Goal: Task Accomplishment & Management: Complete application form

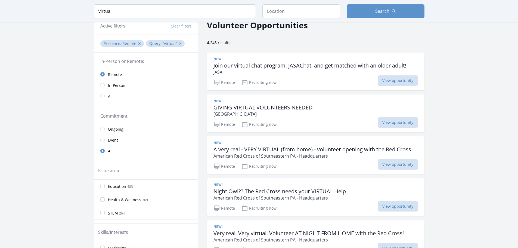
scroll to position [54, 0]
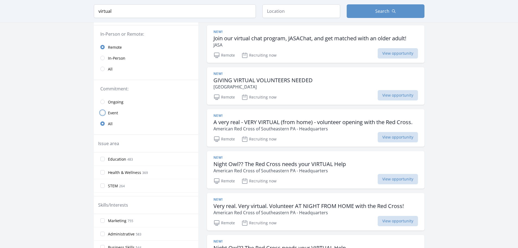
click at [103, 113] on input "radio" at bounding box center [102, 112] width 4 height 4
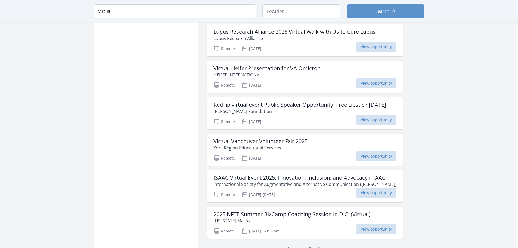
scroll to position [626, 0]
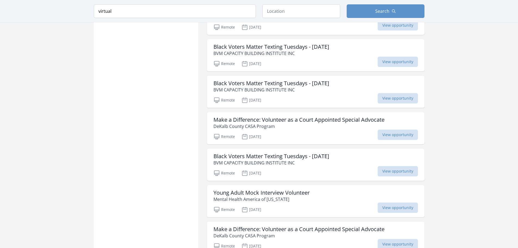
scroll to position [1279, 0]
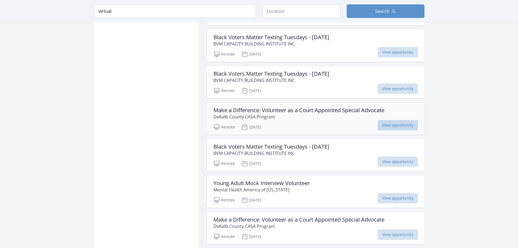
click at [396, 130] on span "View opportunity" at bounding box center [398, 125] width 40 height 10
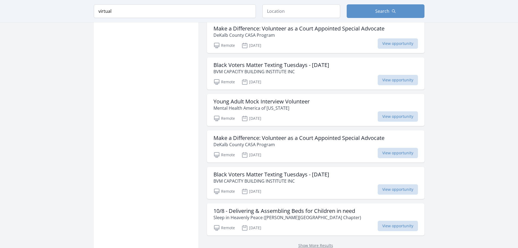
scroll to position [1388, 0]
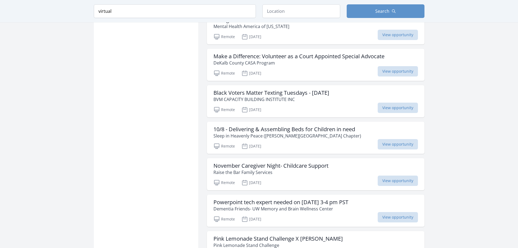
scroll to position [1306, 0]
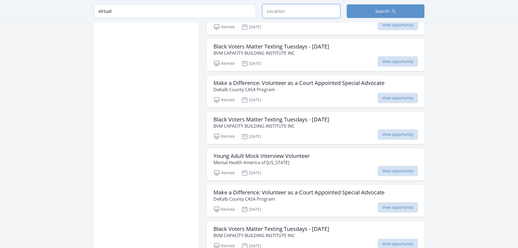
click at [278, 13] on input "text" at bounding box center [302, 11] width 78 height 14
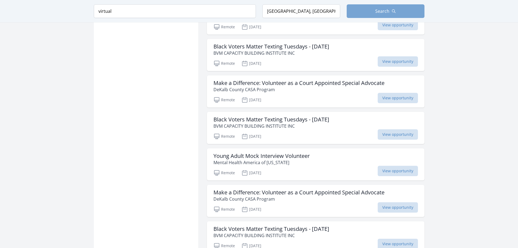
scroll to position [206, 0]
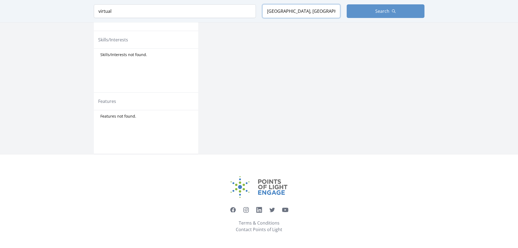
click at [327, 13] on input "Columbus, OH, USA" at bounding box center [302, 11] width 78 height 14
drag, startPoint x: 327, startPoint y: 13, endPoint x: 261, endPoint y: 9, distance: 65.4
click at [261, 9] on form "Keyword virtual Location Columbus, OH, USA Search" at bounding box center [259, 11] width 331 height 14
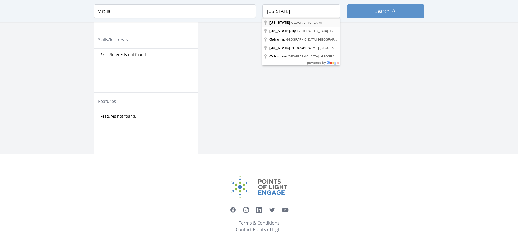
type input "Ohio, USA"
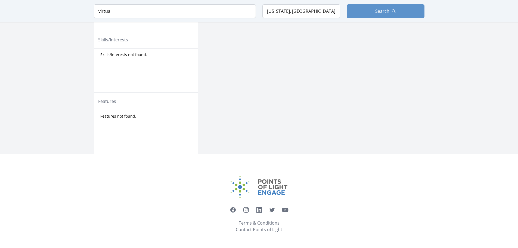
scroll to position [250, 0]
click at [377, 17] on button "Search" at bounding box center [386, 11] width 78 height 14
click at [103, 54] on input "Administrative 1" at bounding box center [102, 55] width 4 height 4
click at [102, 69] on input "Media 1" at bounding box center [102, 68] width 4 height 4
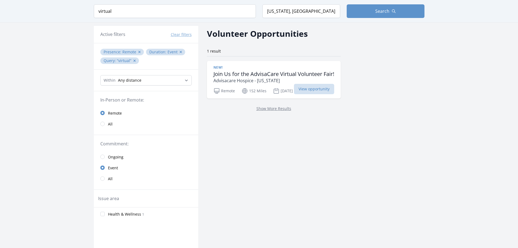
scroll to position [0, 0]
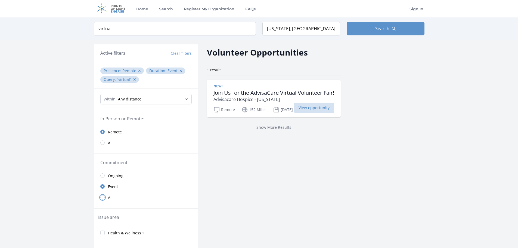
click at [102, 196] on input "radio" at bounding box center [102, 197] width 4 height 4
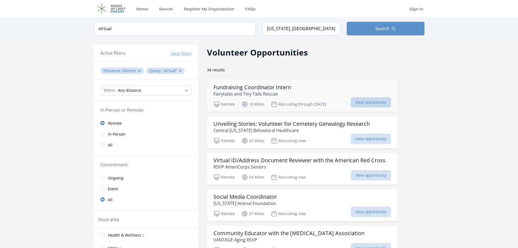
click at [366, 103] on span "View opportunity" at bounding box center [371, 102] width 40 height 10
click at [367, 139] on span "View opportunity" at bounding box center [371, 139] width 40 height 10
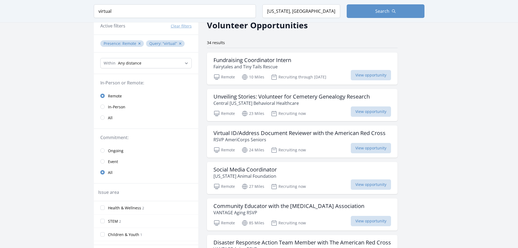
scroll to position [54, 0]
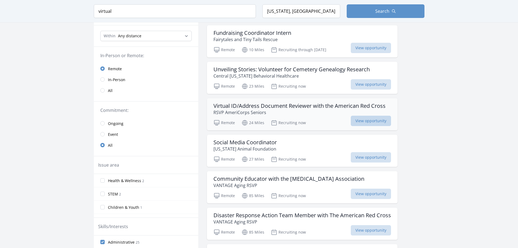
click at [363, 120] on span "View opportunity" at bounding box center [371, 121] width 40 height 10
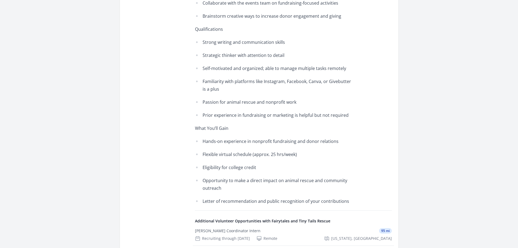
scroll to position [354, 0]
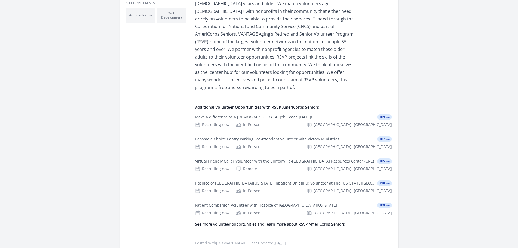
scroll to position [245, 0]
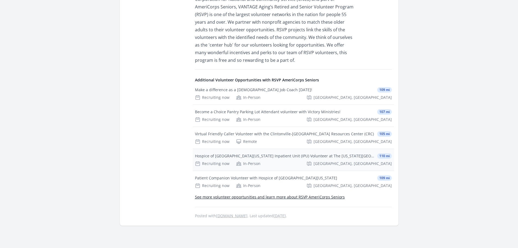
click at [324, 153] on div "Hospice of Central Ohio Inpatient Unit (IPU) Volunteer at The Ohio State Univer…" at bounding box center [285, 155] width 180 height 5
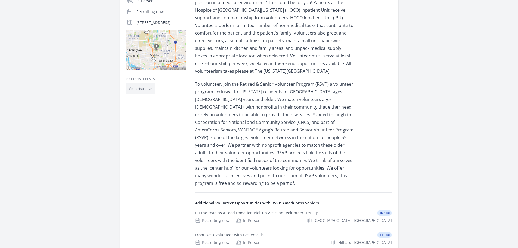
scroll to position [190, 0]
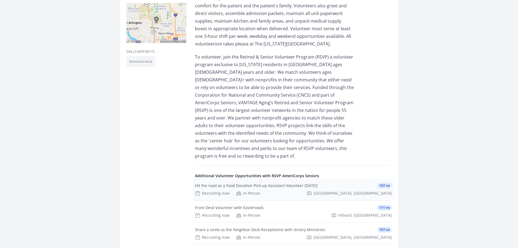
click at [292, 183] on div "Hit the road as a Food Donation Pick-up Assistant Volunteer [DATE]!" at bounding box center [256, 185] width 123 height 5
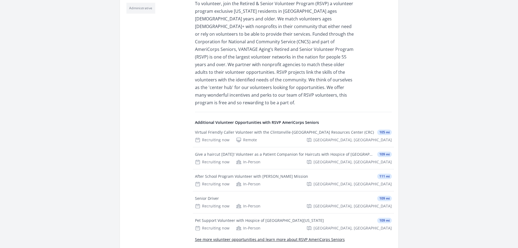
scroll to position [245, 0]
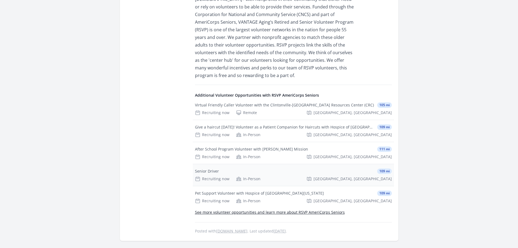
click at [205, 168] on div "Senior Driver" at bounding box center [207, 170] width 24 height 5
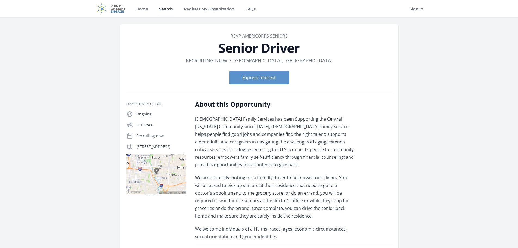
click at [170, 8] on link "Search" at bounding box center [166, 8] width 16 height 17
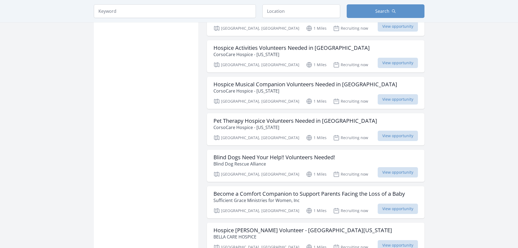
scroll to position [381, 0]
click at [234, 154] on h3 "Blind Dogs Need Your Help!! Volunteers Needed!" at bounding box center [275, 157] width 122 height 7
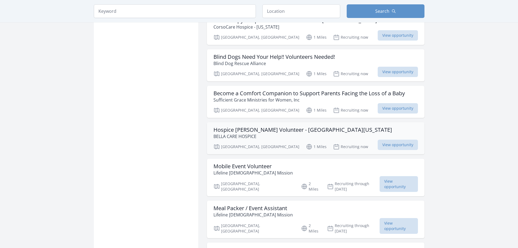
scroll to position [490, 0]
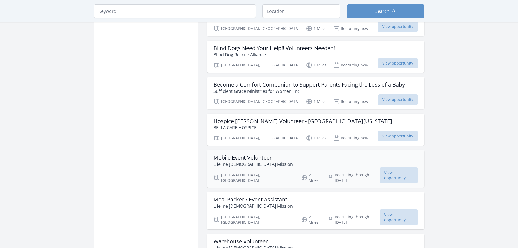
click at [266, 154] on h3 "Mobile Event Volunteer" at bounding box center [253, 157] width 79 height 7
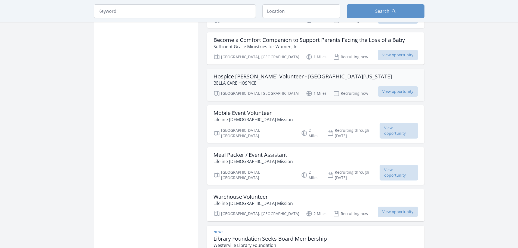
scroll to position [544, 0]
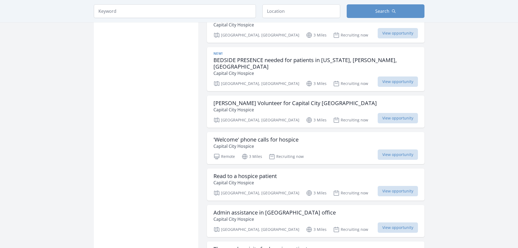
scroll to position [1306, 0]
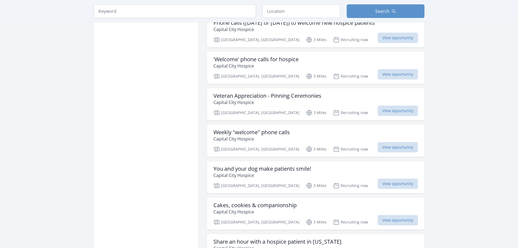
scroll to position [1551, 0]
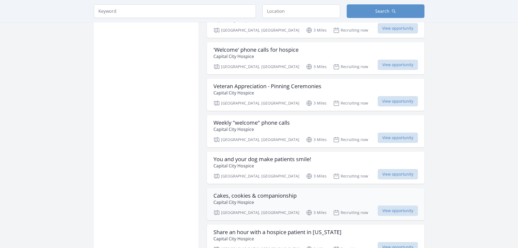
click at [291, 192] on h3 "Cakes, cookies & companionship" at bounding box center [255, 195] width 83 height 7
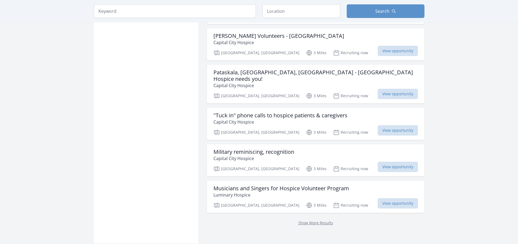
scroll to position [2177, 0]
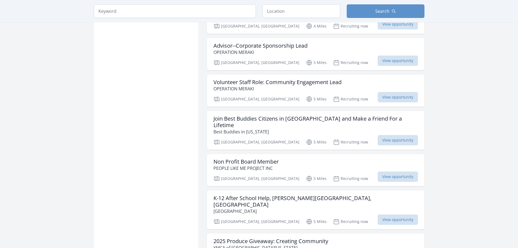
scroll to position [2775, 0]
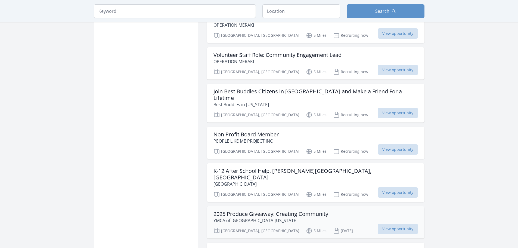
click at [230, 211] on h3 "2025 Produce Giveaway: Creating Community" at bounding box center [271, 214] width 115 height 7
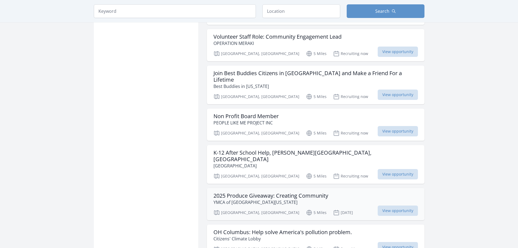
scroll to position [2803, 0]
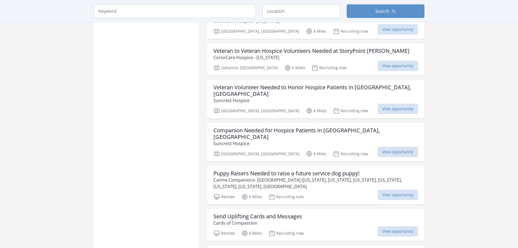
scroll to position [3537, 0]
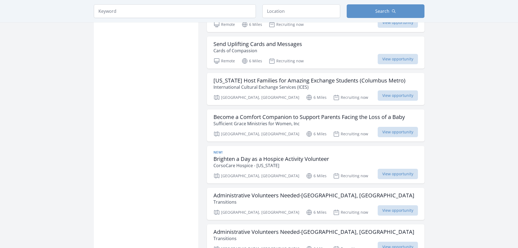
scroll to position [3728, 0]
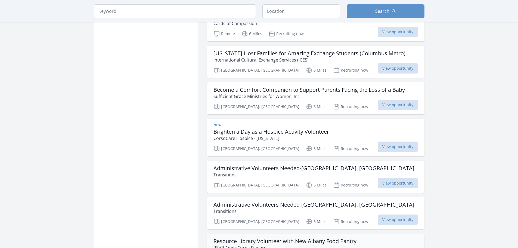
click at [278, 238] on h3 "Resource Library Volunteer with New Albany Food Pantry" at bounding box center [285, 241] width 143 height 7
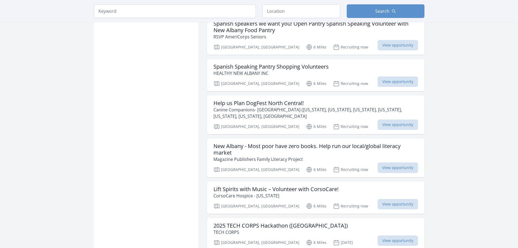
scroll to position [4027, 0]
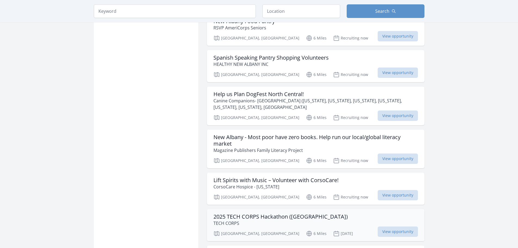
click at [266, 213] on h3 "2025 TECH CORPS Hackathon (Columbus)" at bounding box center [281, 216] width 134 height 7
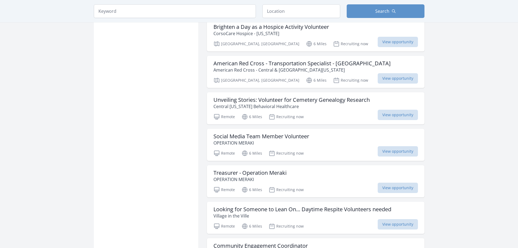
scroll to position [4299, 0]
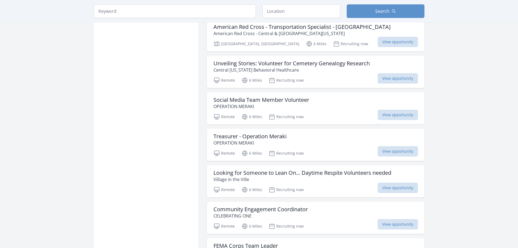
scroll to position [4326, 0]
click at [270, 242] on h3 "FEMA Corps Team Leader" at bounding box center [246, 245] width 64 height 7
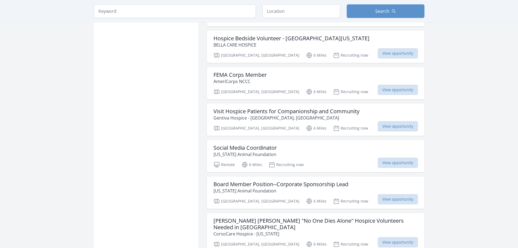
scroll to position [5007, 0]
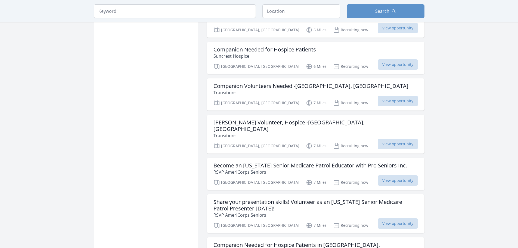
scroll to position [5360, 0]
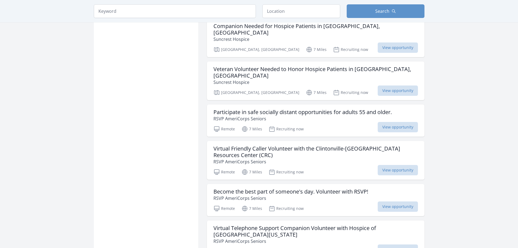
scroll to position [5605, 0]
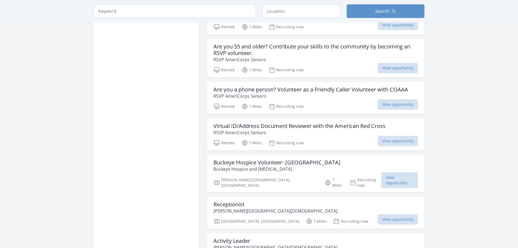
scroll to position [5796, 0]
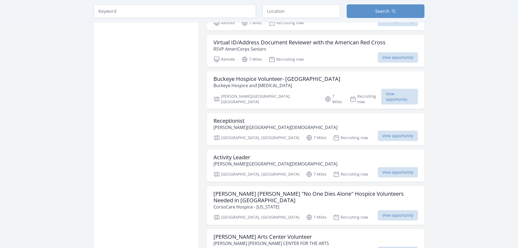
scroll to position [5905, 0]
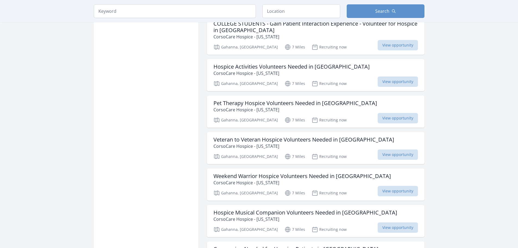
scroll to position [6531, 0]
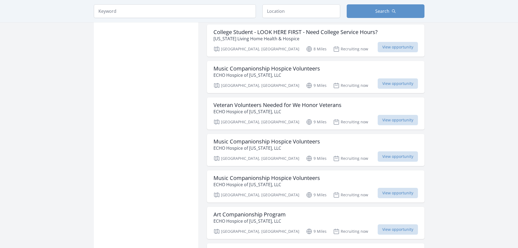
scroll to position [7020, 0]
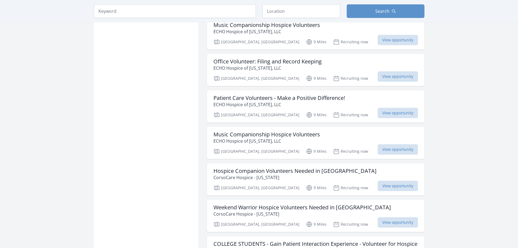
scroll to position [7374, 0]
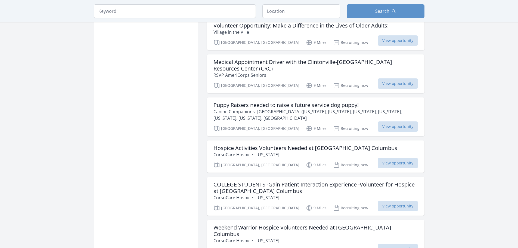
scroll to position [8031, 0]
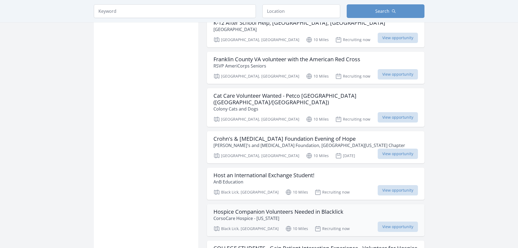
scroll to position [8787, 0]
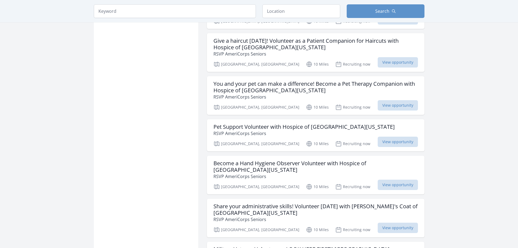
scroll to position [9414, 0]
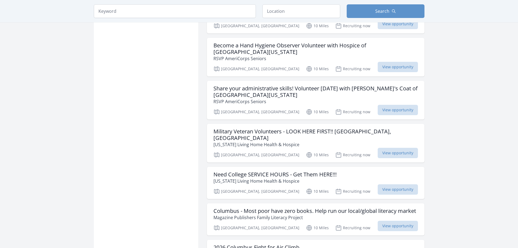
scroll to position [9523, 0]
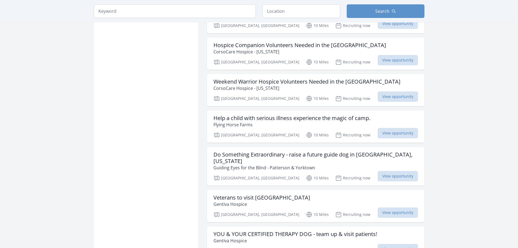
scroll to position [10230, 0]
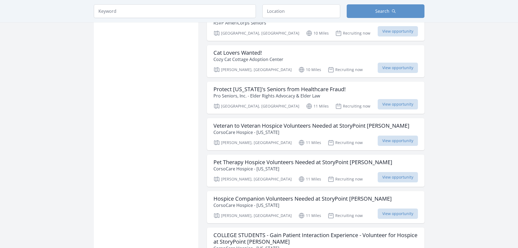
scroll to position [11019, 0]
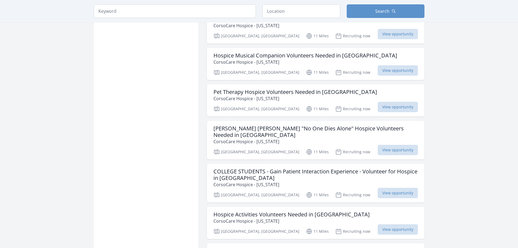
scroll to position [11727, 0]
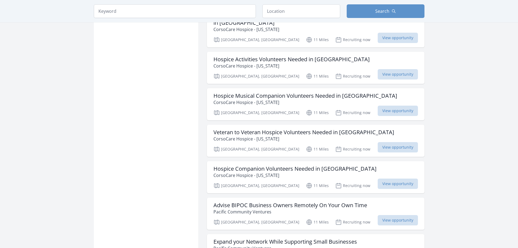
scroll to position [11836, 0]
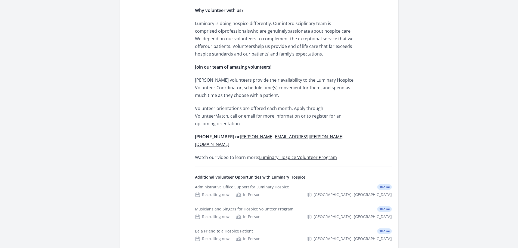
scroll to position [299, 0]
click at [272, 184] on div "Administrative Office Support for Luminary Hospice" at bounding box center [242, 186] width 94 height 5
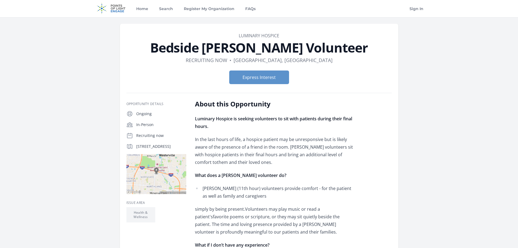
scroll to position [0, 0]
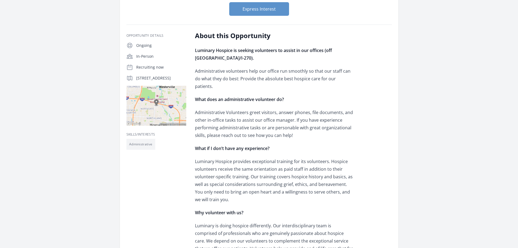
scroll to position [109, 0]
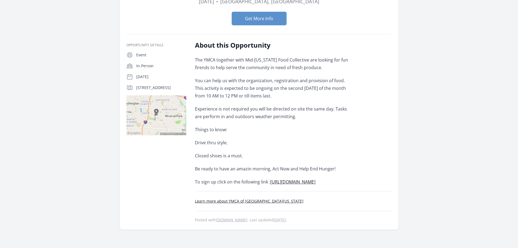
scroll to position [82, 0]
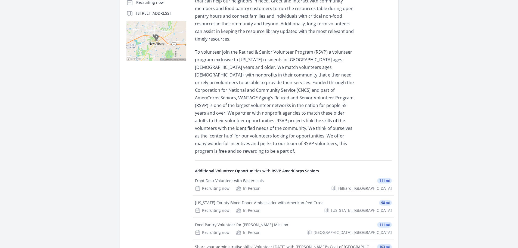
scroll to position [163, 0]
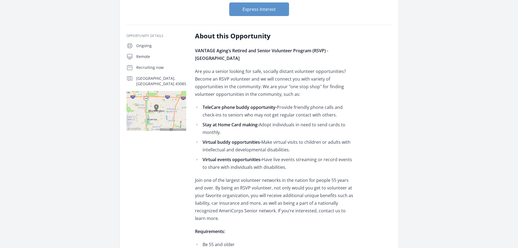
scroll to position [82, 0]
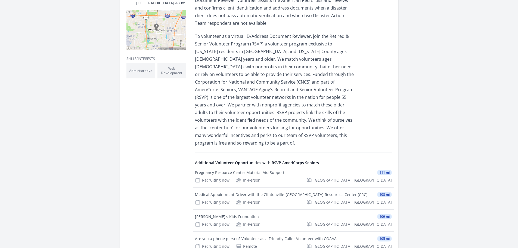
scroll to position [163, 0]
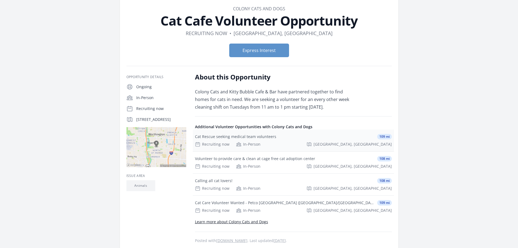
scroll to position [54, 0]
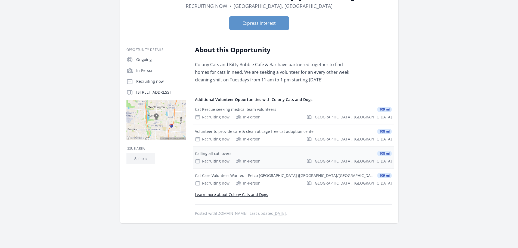
click at [220, 152] on div "Calling all cat lovers!" at bounding box center [214, 153] width 38 height 5
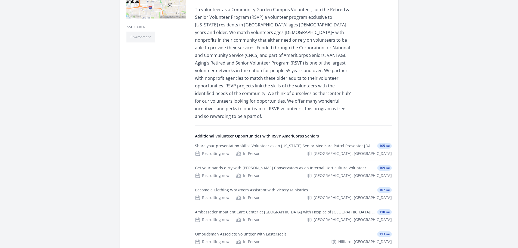
scroll to position [218, 0]
